Goal: Find specific page/section: Find specific page/section

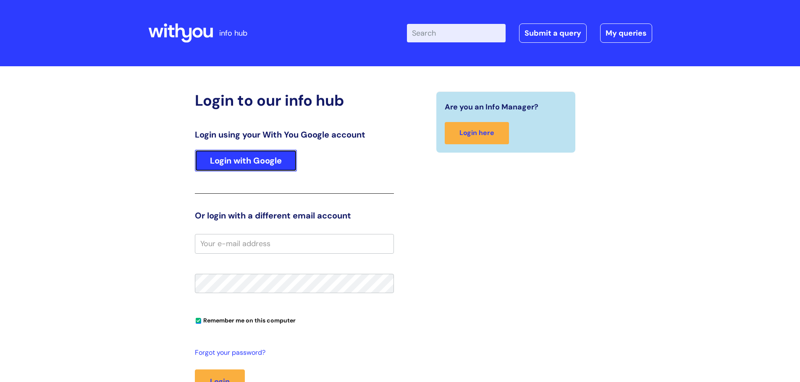
click at [265, 157] on link "Login with Google" at bounding box center [246, 161] width 102 height 22
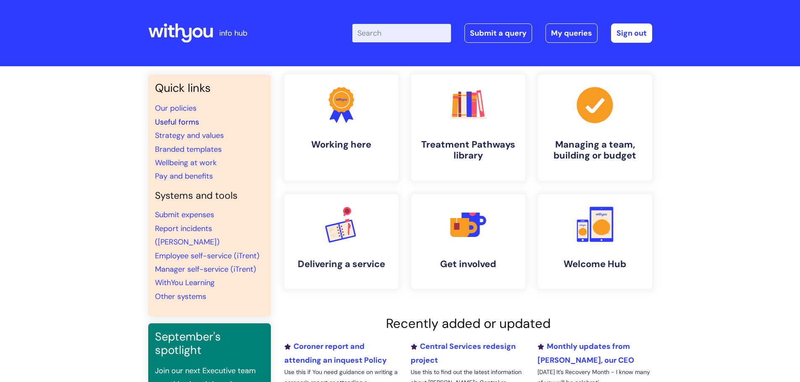
click at [190, 120] on link "Useful forms" at bounding box center [177, 122] width 44 height 10
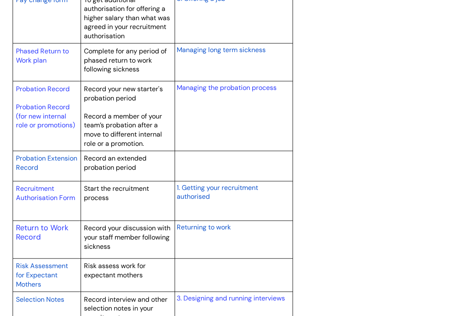
scroll to position [1259, 0]
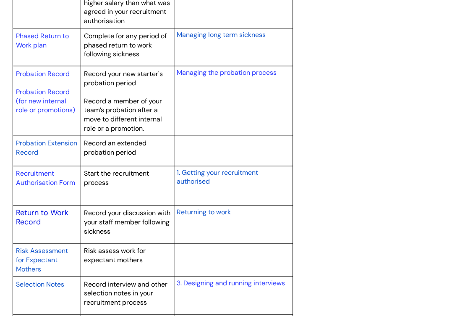
click at [47, 207] on link "Return to Work Record" at bounding box center [42, 216] width 52 height 19
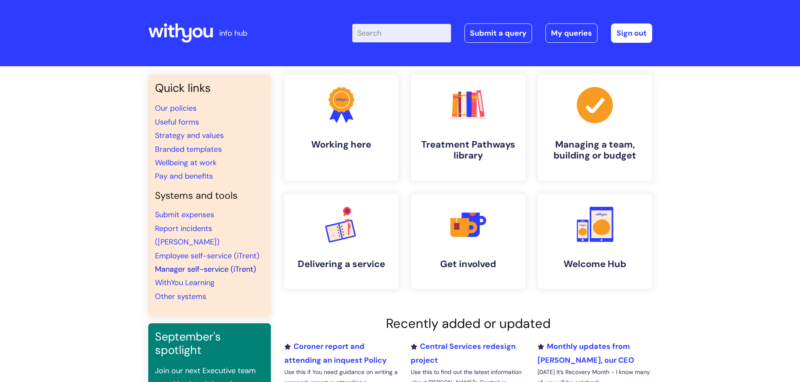
click at [246, 264] on link "Manager self-service (iTrent)" at bounding box center [205, 269] width 101 height 10
